Goal: Transaction & Acquisition: Book appointment/travel/reservation

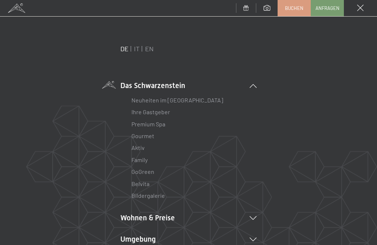
click at [126, 212] on li "Wohnen & Preise Inklusivleistungen Zimmer & Preise Liste Angebote Liste Familie…" at bounding box center [188, 217] width 136 height 10
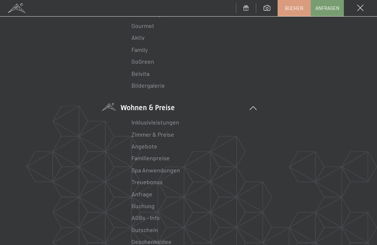
scroll to position [111, 0]
click at [140, 121] on link "Inklusivleistungen" at bounding box center [155, 120] width 48 height 7
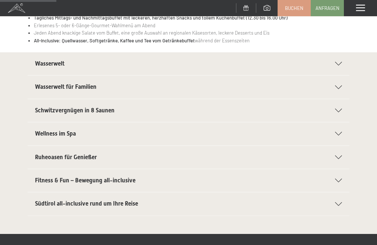
scroll to position [131, 0]
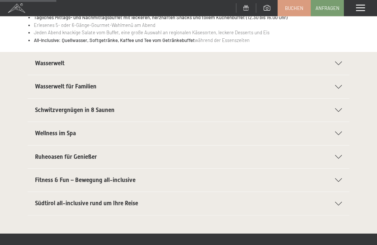
click at [340, 179] on icon at bounding box center [338, 180] width 7 height 4
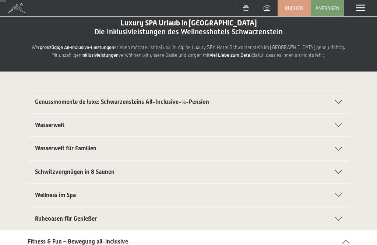
scroll to position [0, 0]
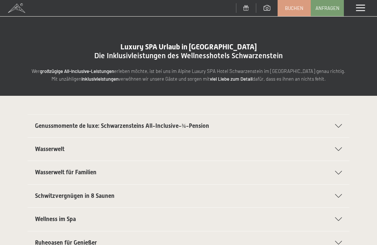
click at [366, 4] on div "Menü" at bounding box center [360, 8] width 33 height 16
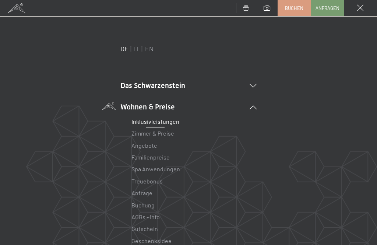
click at [253, 109] on icon at bounding box center [252, 107] width 7 height 4
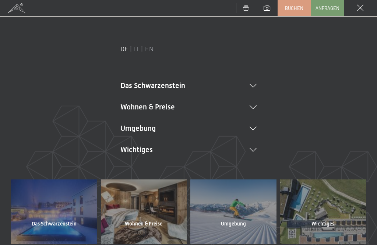
click at [255, 152] on li "Wichtiges Lage & Anreise Online bezahlen Webcam & Wetter Downloads" at bounding box center [188, 149] width 136 height 10
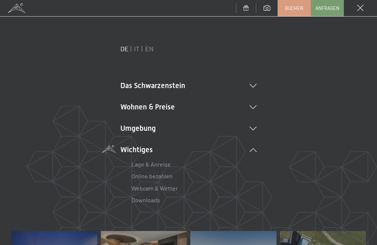
click at [256, 127] on icon at bounding box center [252, 129] width 7 height 4
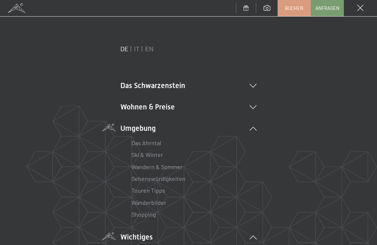
click at [136, 157] on link "Ski & Winter" at bounding box center [147, 154] width 32 height 7
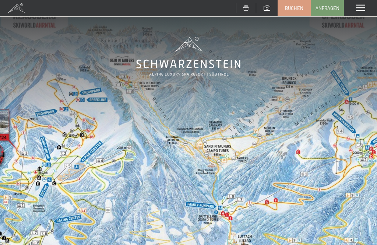
click at [295, 6] on span "Buchen" at bounding box center [294, 8] width 18 height 7
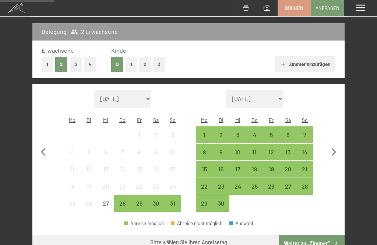
click at [332, 151] on icon "button" at bounding box center [333, 151] width 15 height 15
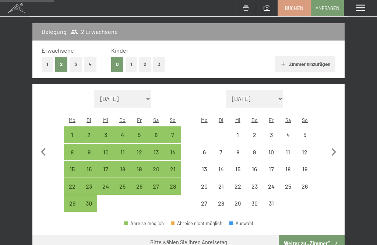
select select "2025-09-01"
select select "2025-10-01"
select select "2025-09-01"
select select "2025-10-01"
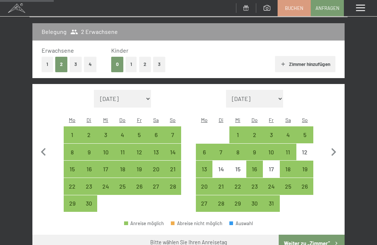
click at [334, 156] on button "button" at bounding box center [333, 151] width 15 height 122
select select "2025-10-01"
select select "2025-11-01"
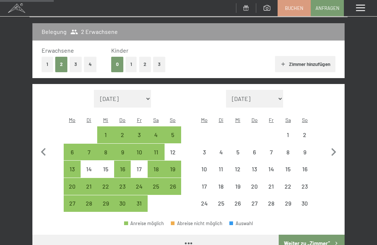
select select "2025-10-01"
select select "2025-11-01"
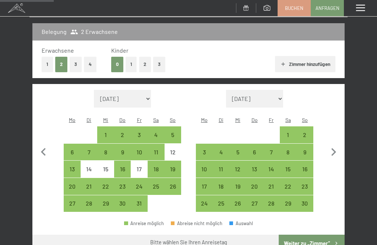
click at [337, 153] on icon "button" at bounding box center [333, 151] width 15 height 15
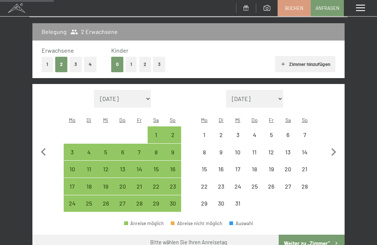
select select "2025-11-01"
select select "2025-12-01"
select select "2025-11-01"
select select "2025-12-01"
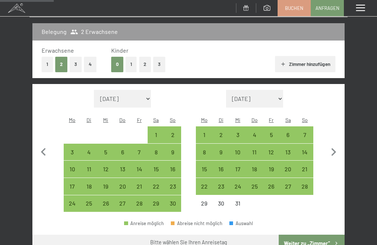
click at [307, 149] on div "14" at bounding box center [304, 156] width 15 height 15
select select "2025-11-01"
select select "2025-12-01"
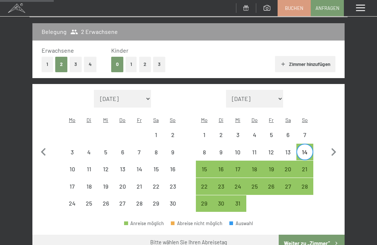
click at [305, 166] on div "21" at bounding box center [304, 173] width 15 height 15
select select "2025-11-01"
select select "2025-12-01"
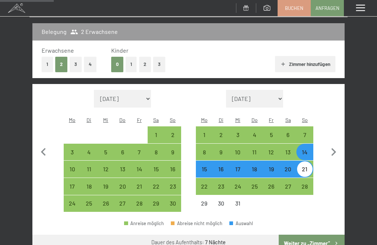
click at [302, 234] on button "Weiter zu „Zimmer“" at bounding box center [311, 243] width 66 height 18
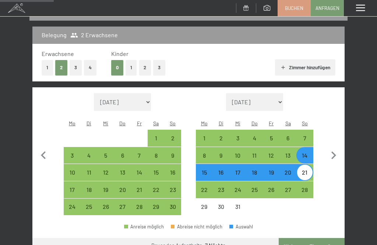
select select "2025-11-01"
select select "2025-12-01"
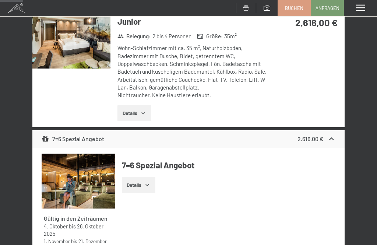
scroll to position [160, 0]
